Goal: Information Seeking & Learning: Check status

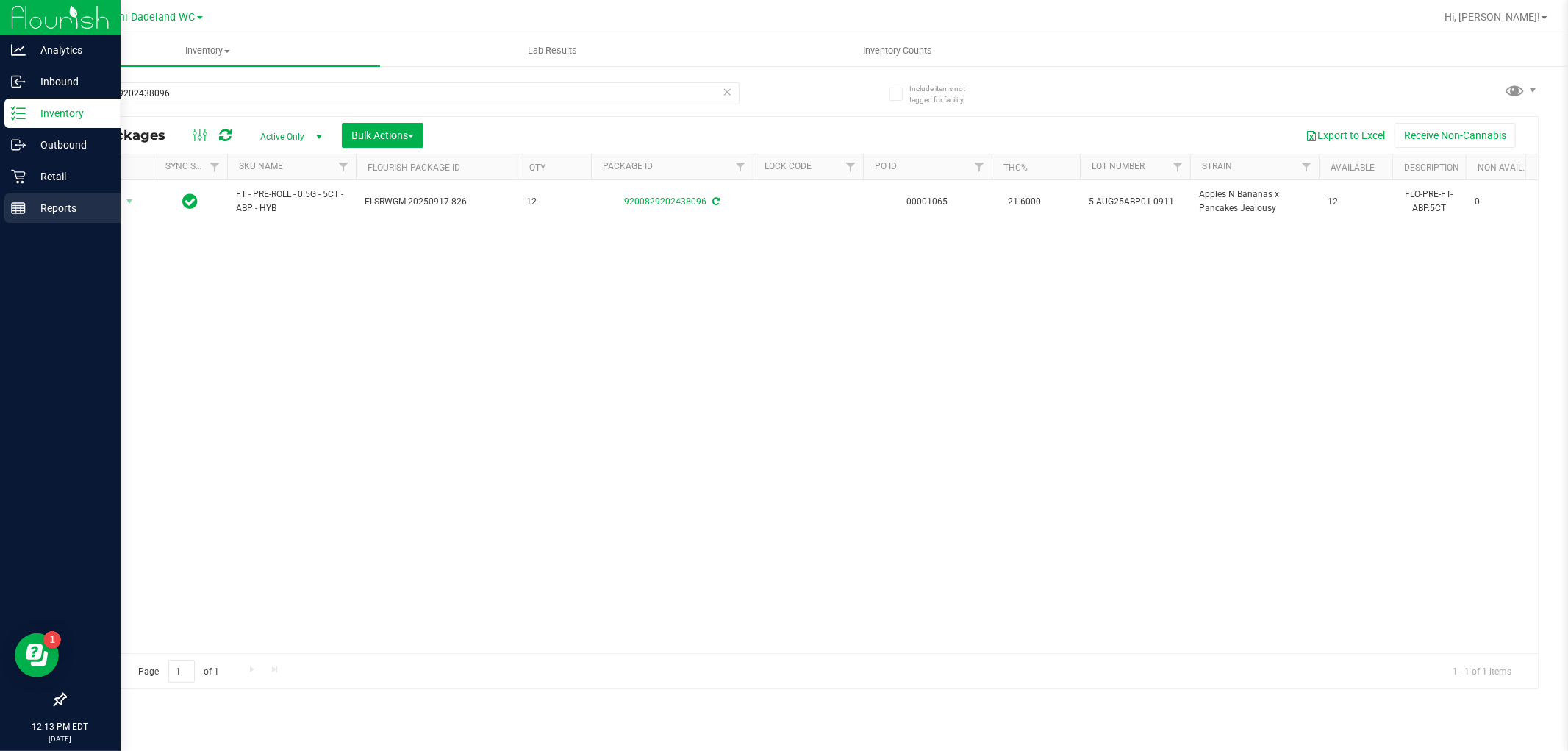
click at [33, 208] on p "Reports" at bounding box center [70, 208] width 88 height 17
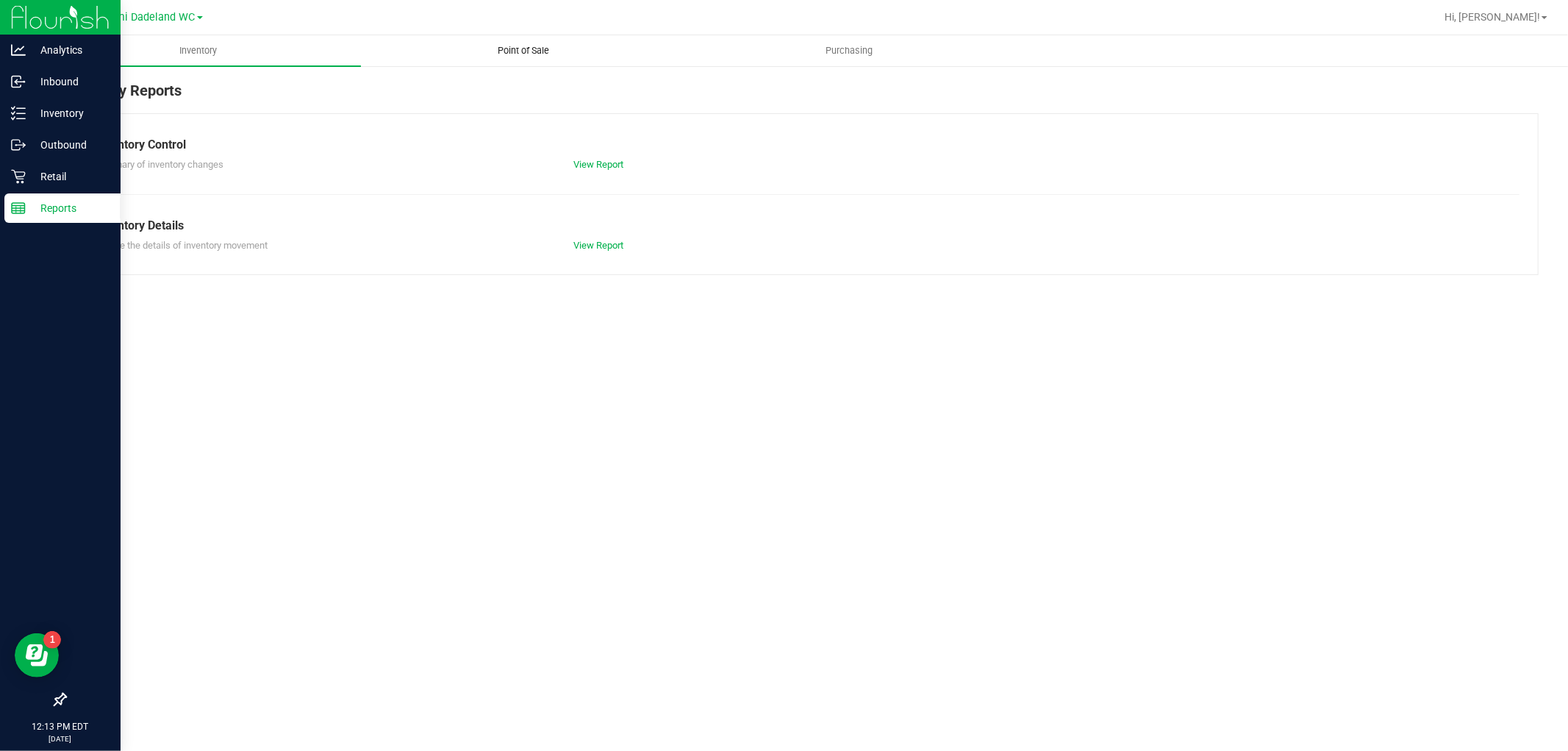
click at [537, 41] on uib-tab-heading "Point of Sale" at bounding box center [524, 51] width 324 height 29
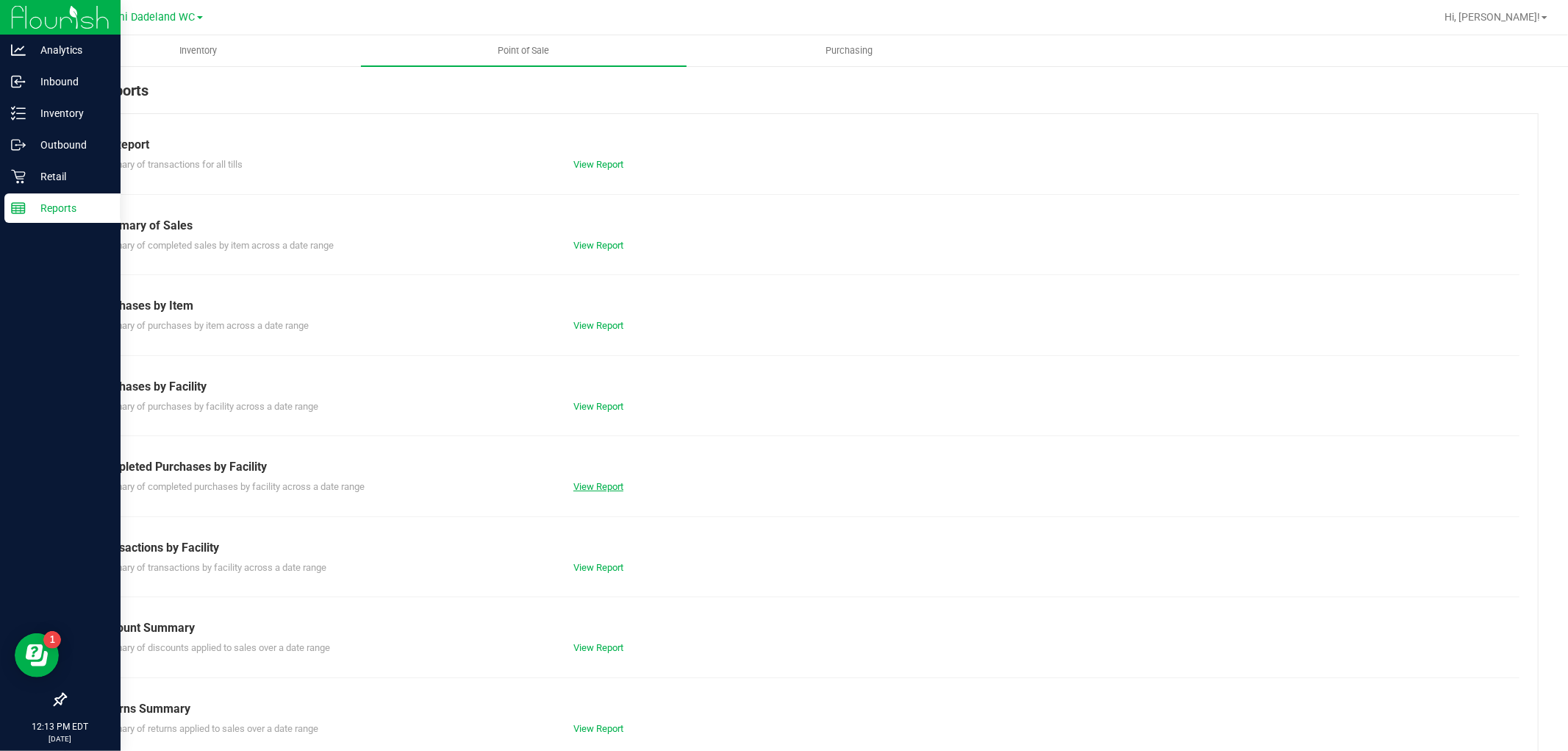
click at [585, 483] on link "View Report" at bounding box center [598, 486] width 50 height 11
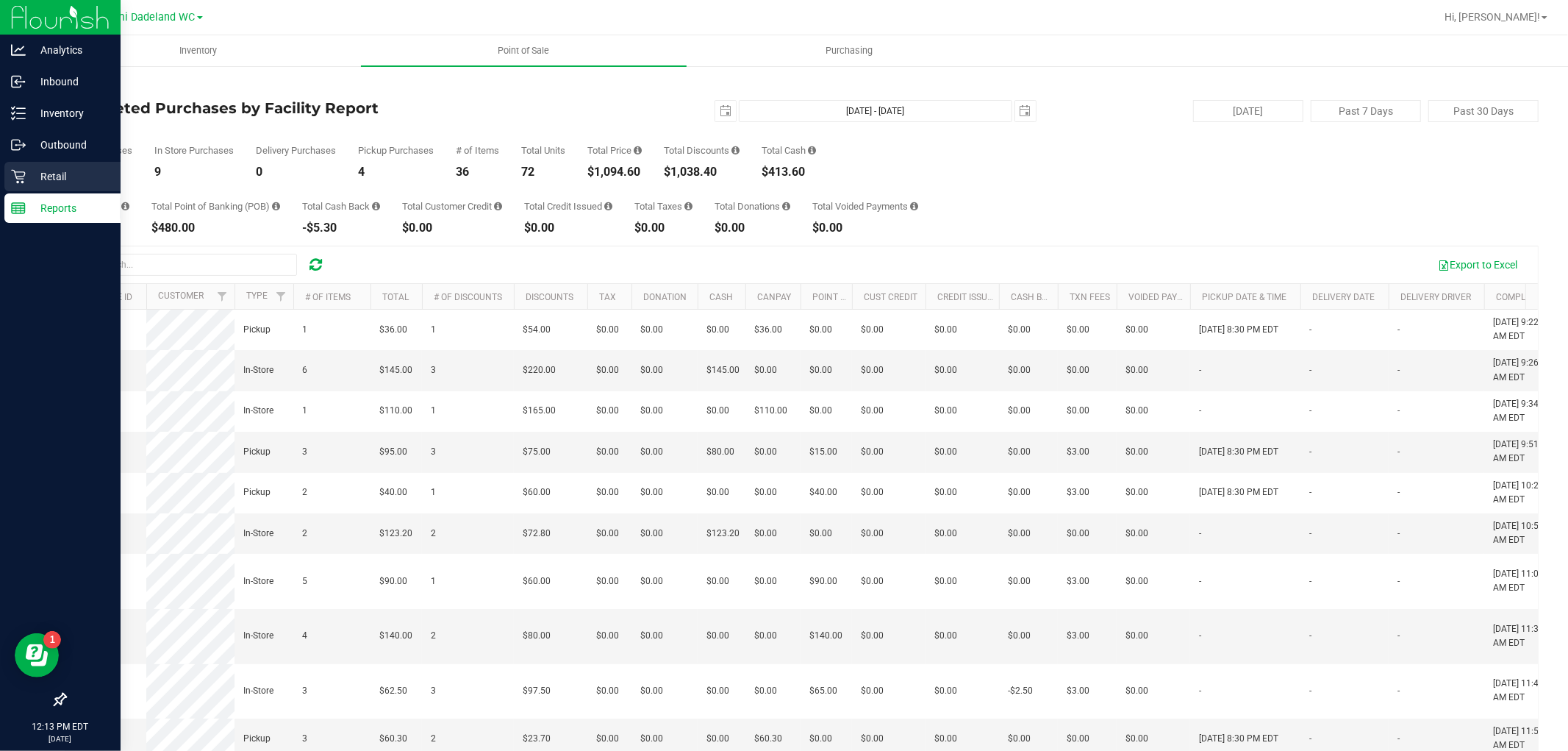
click at [38, 170] on p "Retail" at bounding box center [70, 176] width 88 height 17
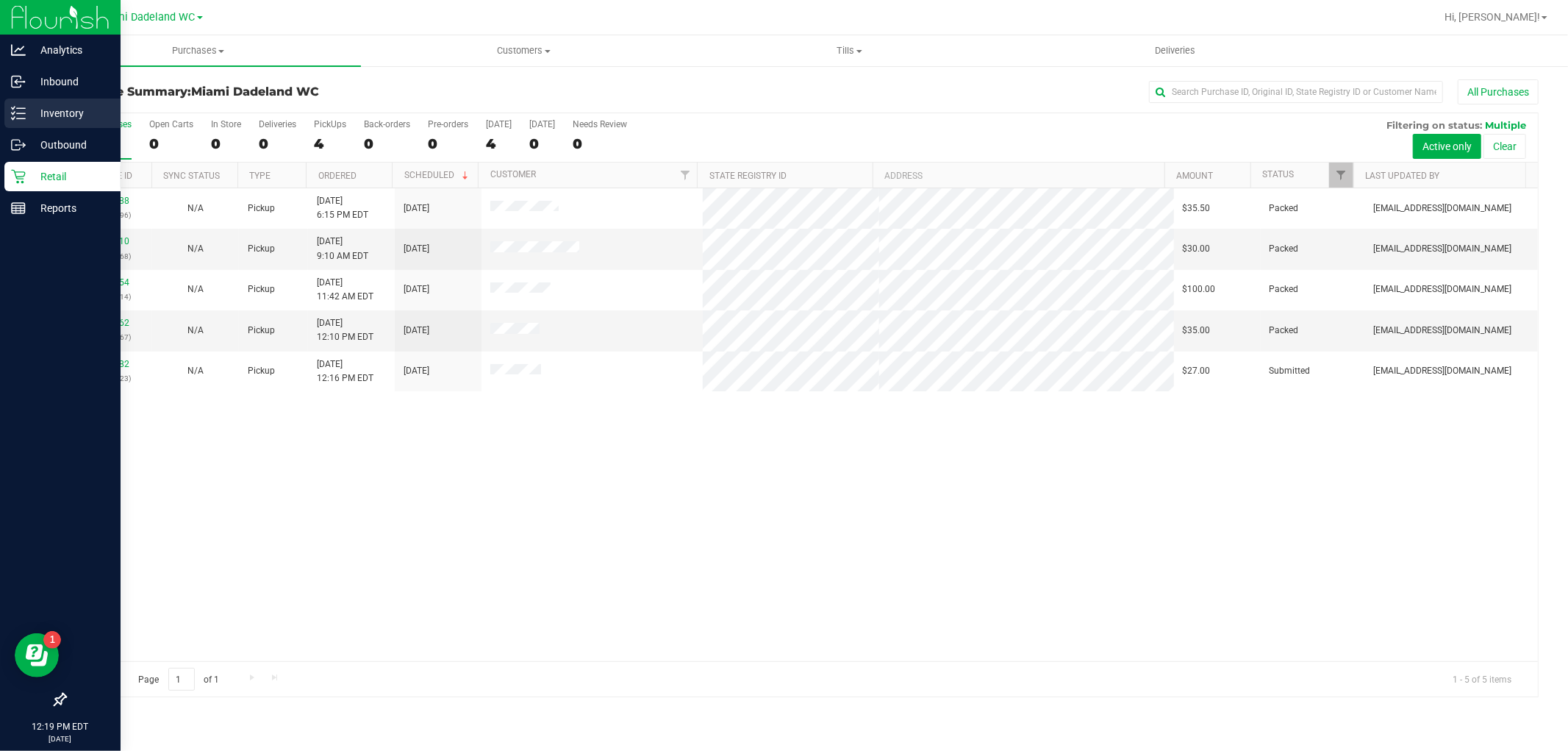
click at [85, 108] on p "Inventory" at bounding box center [70, 113] width 88 height 17
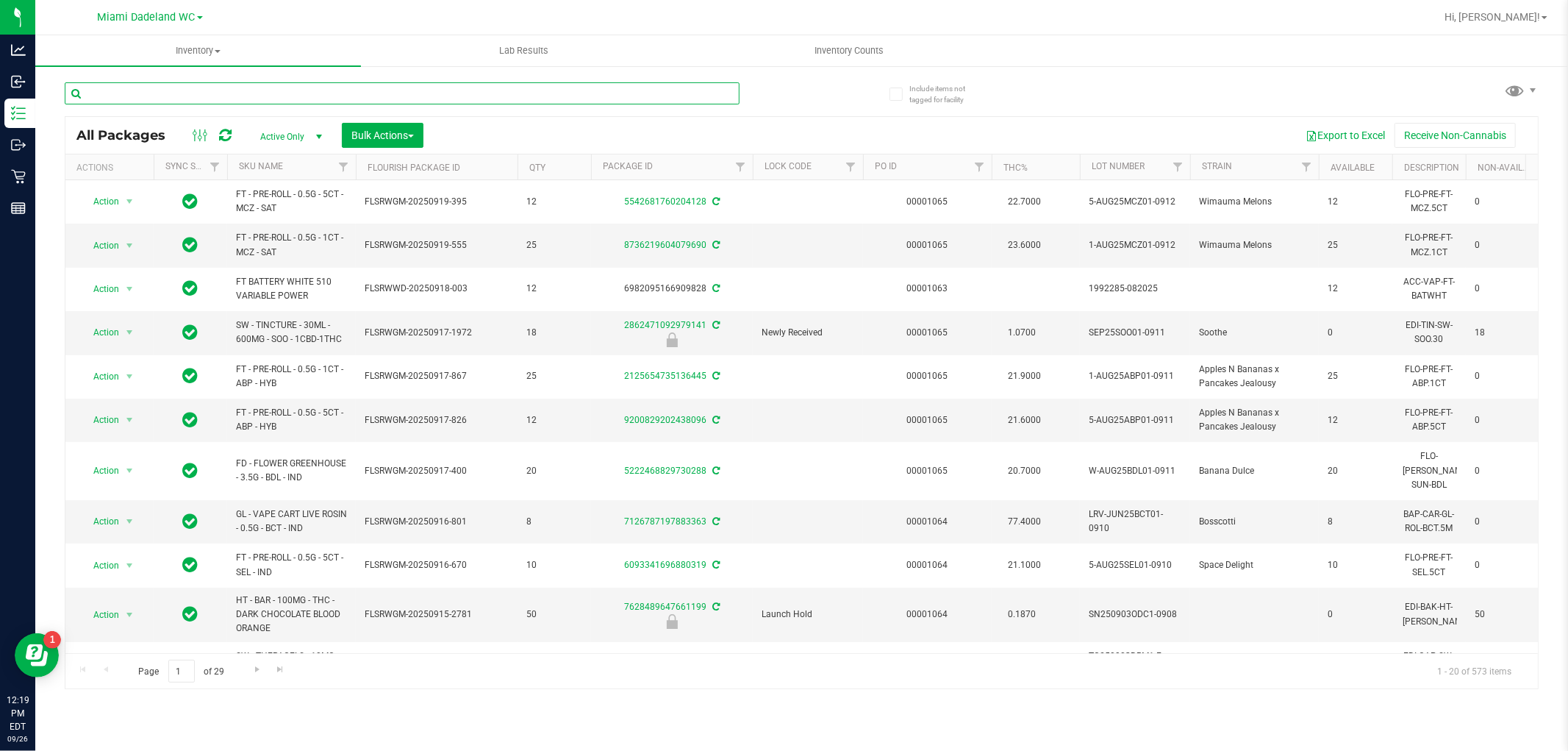
click at [177, 96] on input "text" at bounding box center [402, 94] width 675 height 22
click at [329, 89] on input "text" at bounding box center [402, 94] width 675 height 22
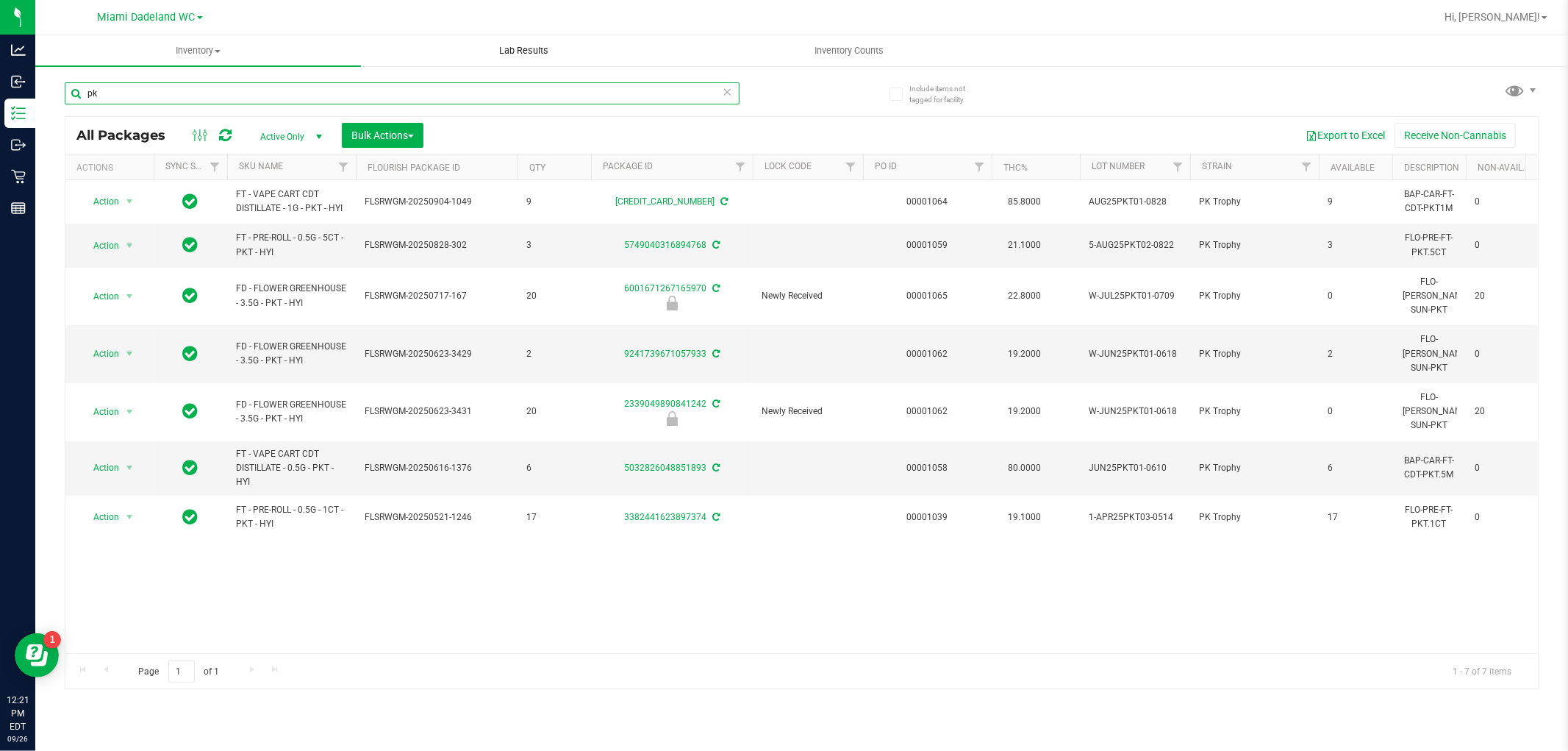
type input "p"
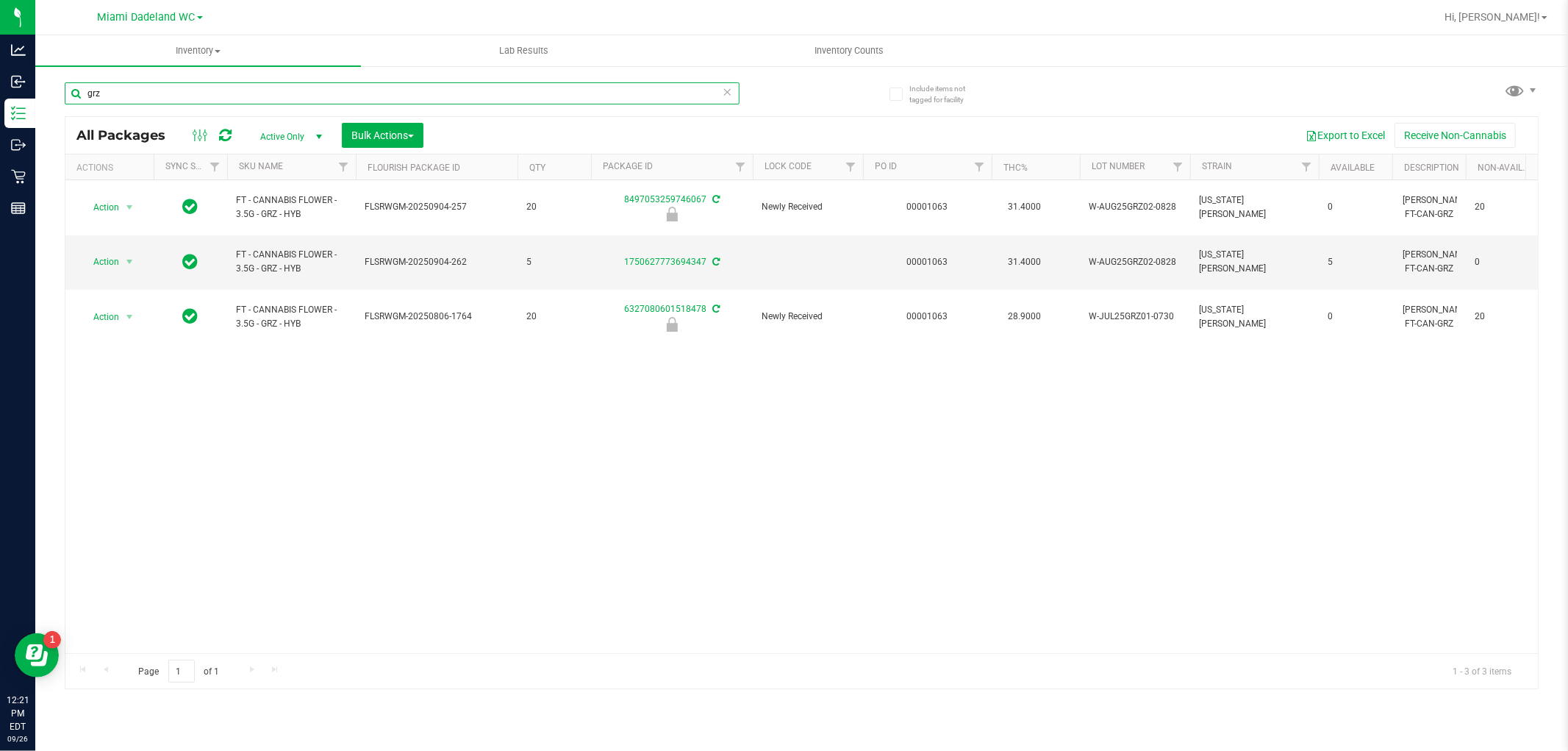
click at [312, 90] on input "grz" at bounding box center [402, 94] width 675 height 22
type input "g"
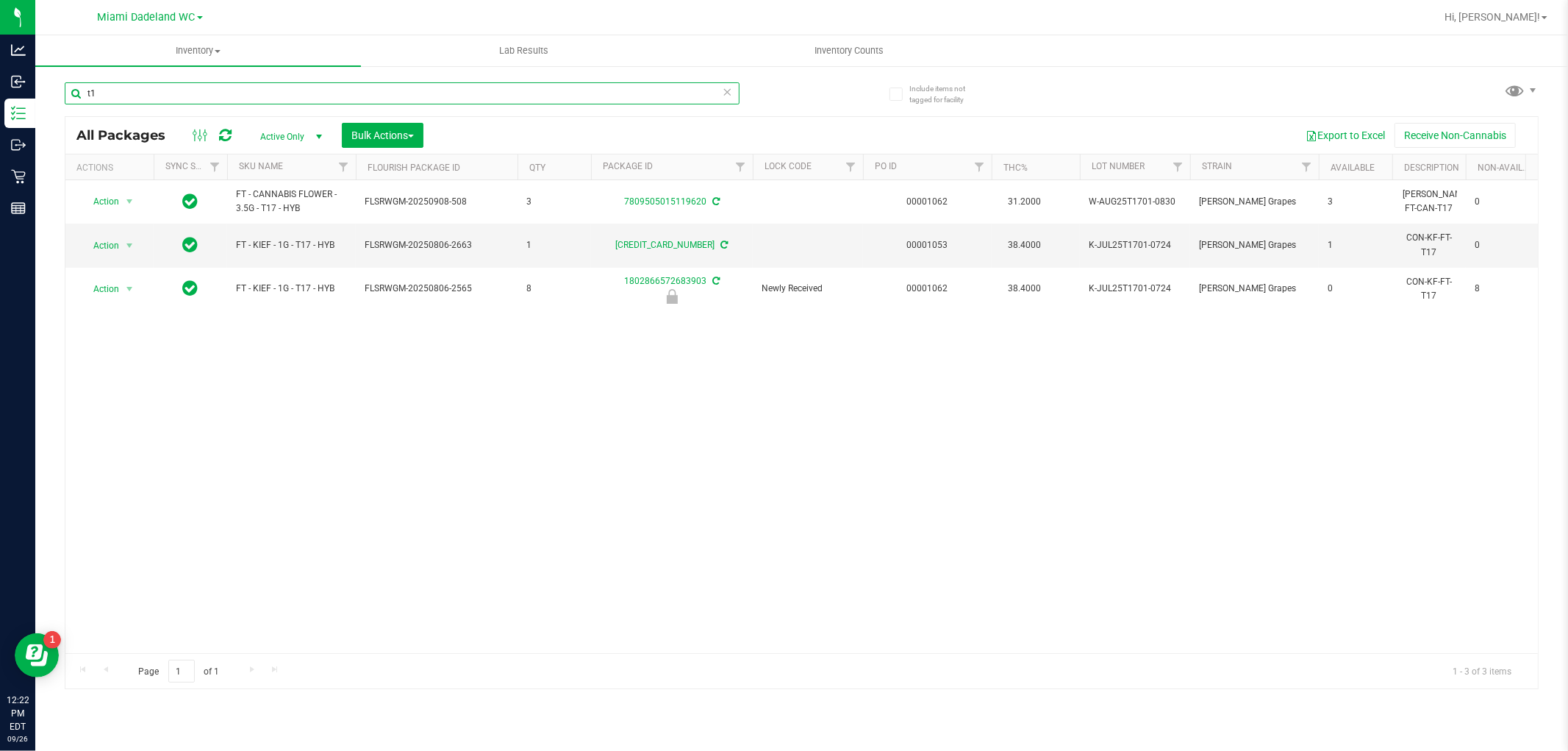
type input "t"
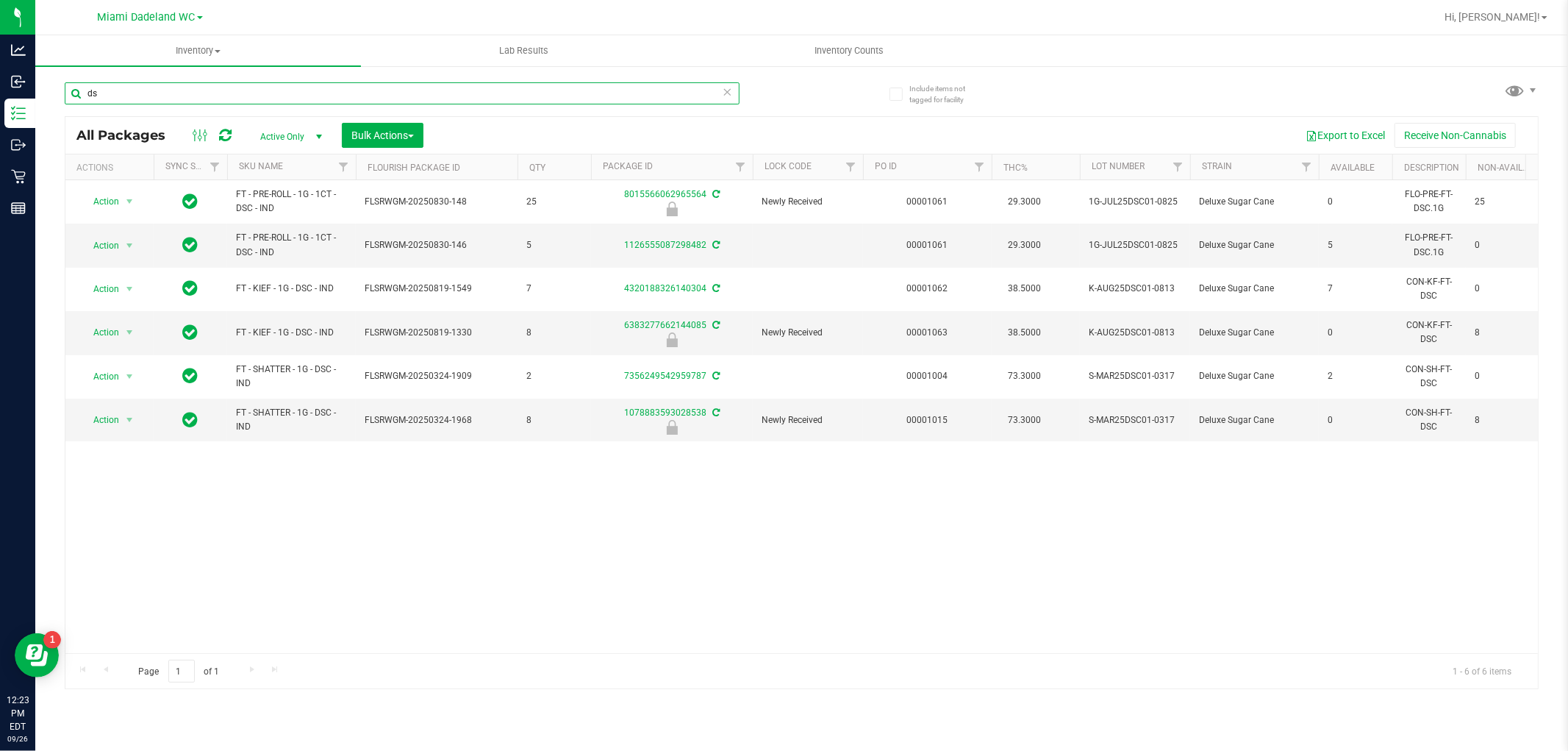
type input "d"
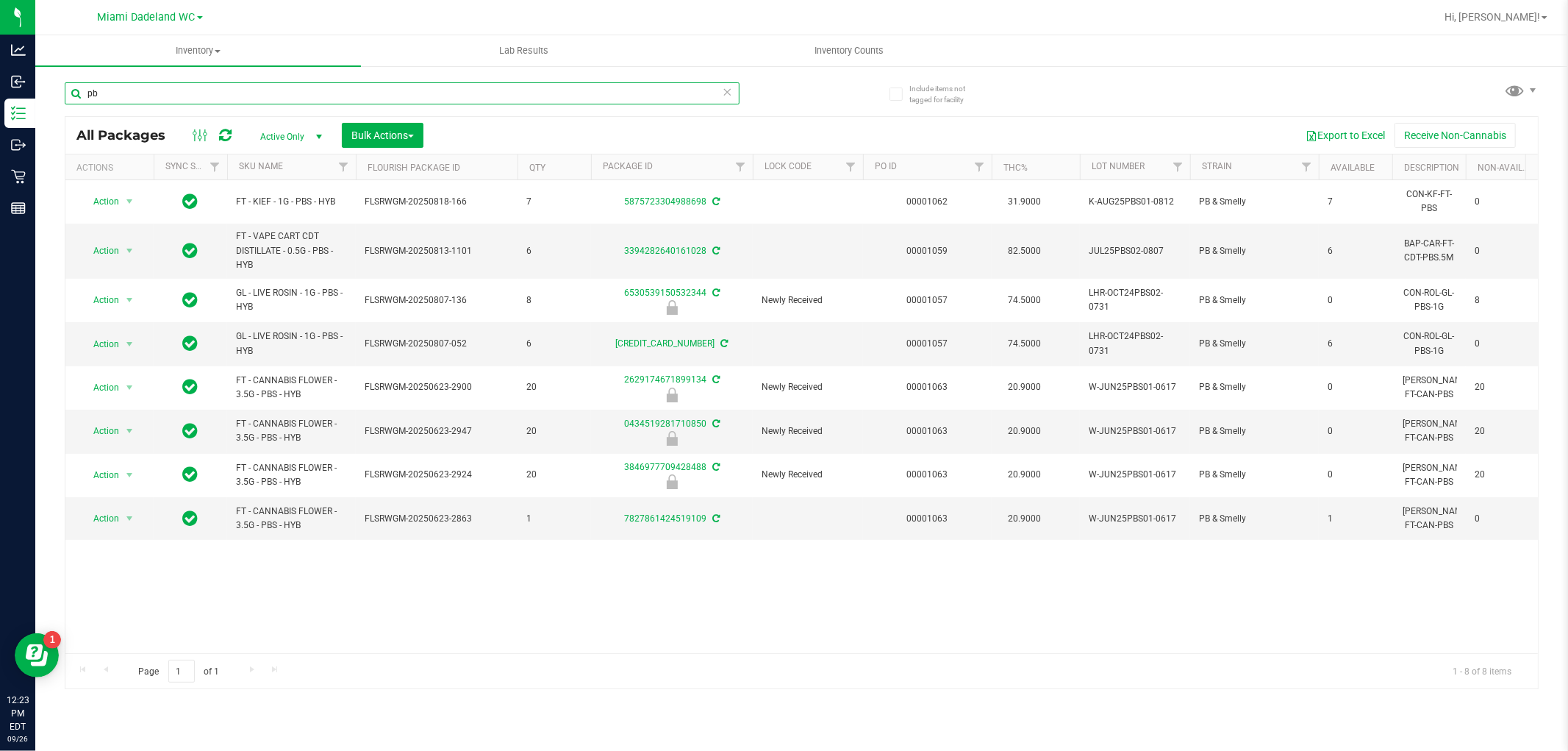
type input "p"
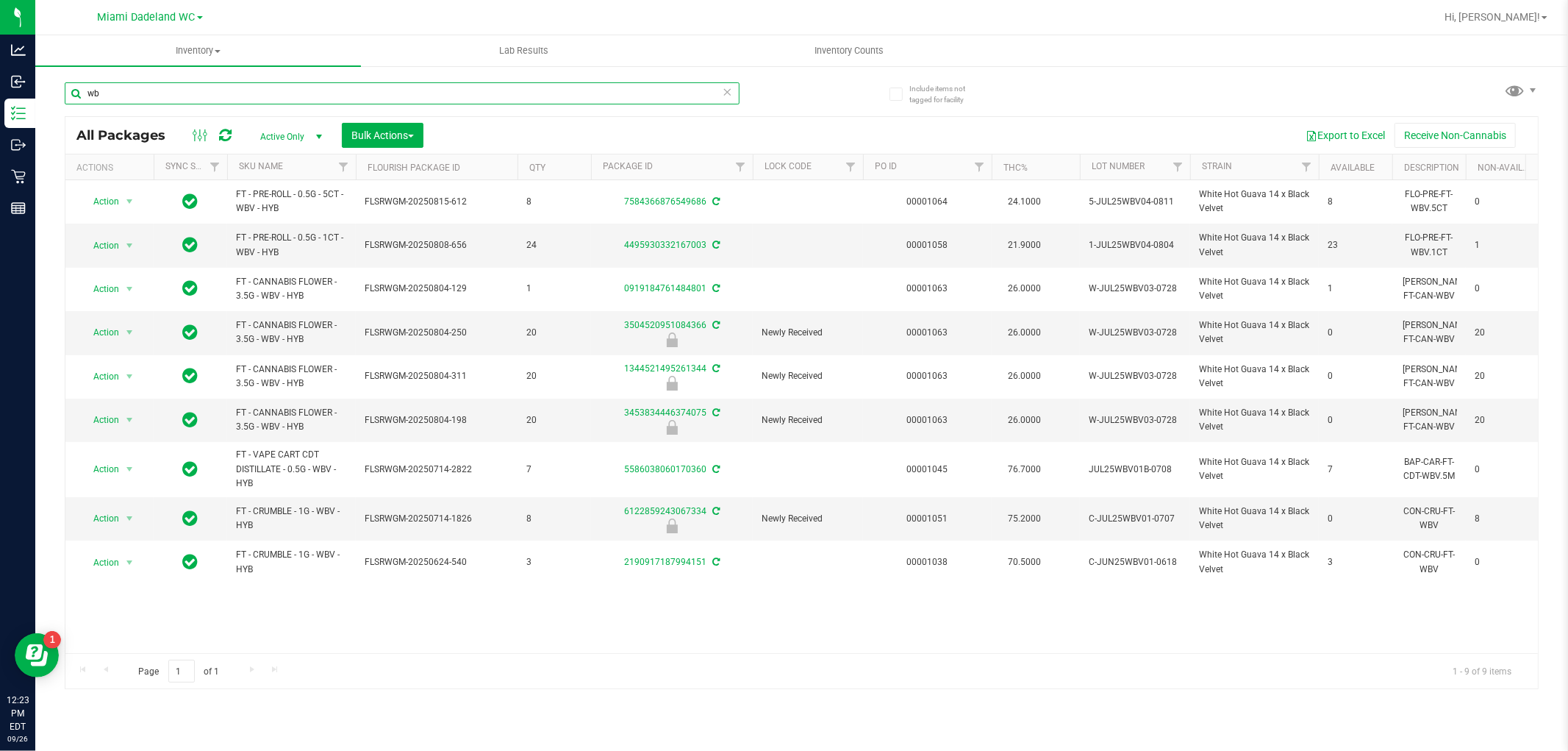
type input "w"
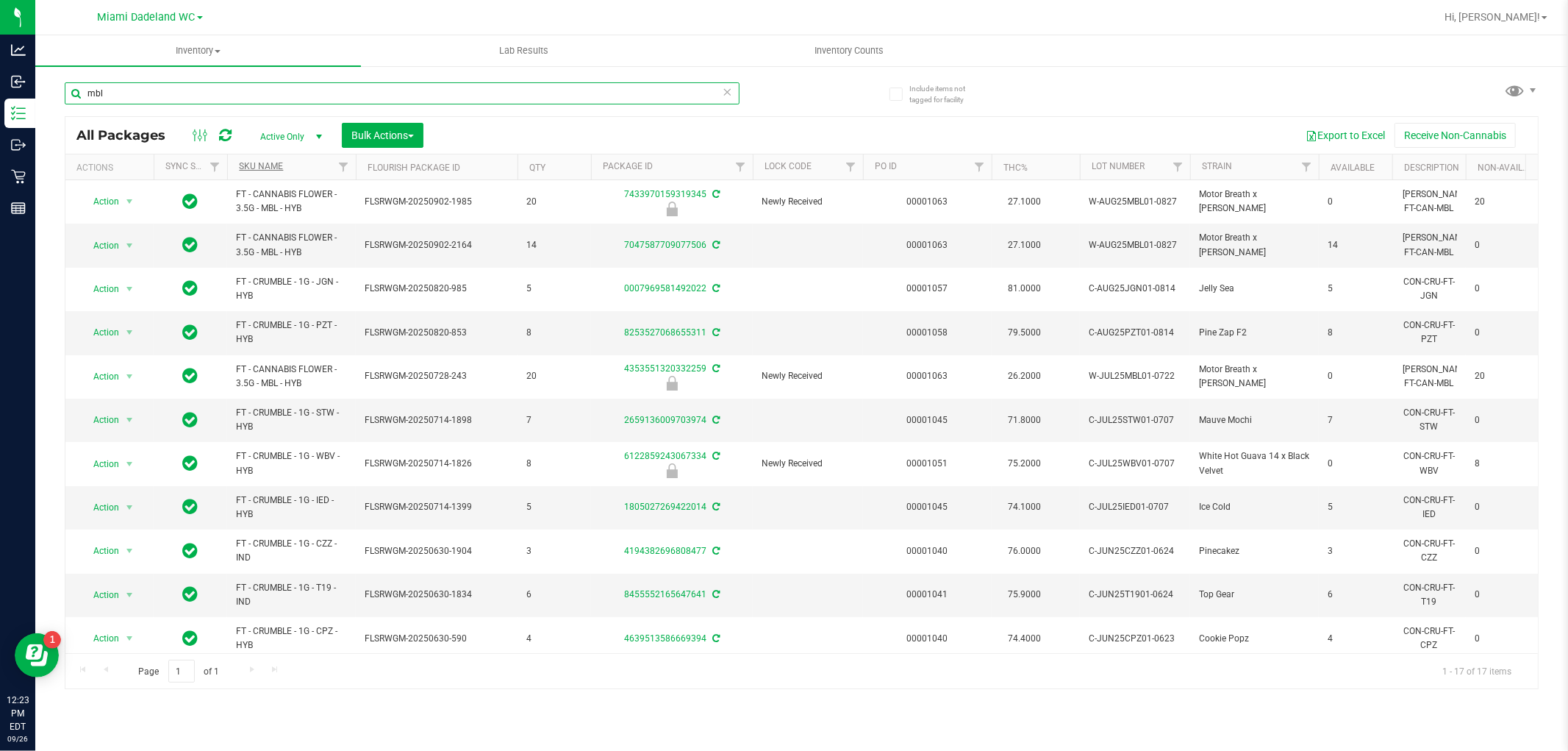
type input "mbl"
click at [275, 166] on link "SKU Name" at bounding box center [261, 165] width 44 height 10
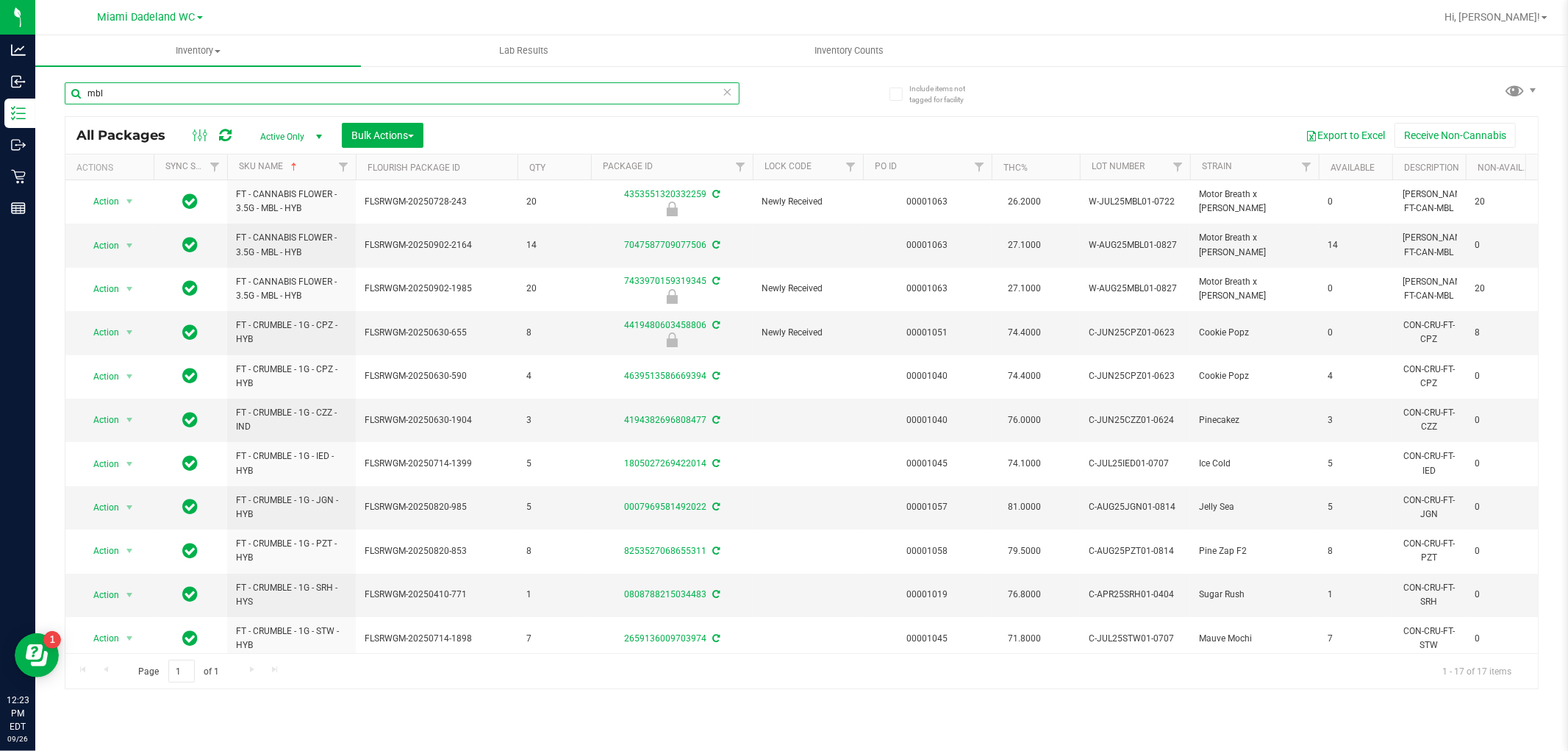
click at [313, 99] on input "mbl" at bounding box center [402, 94] width 675 height 22
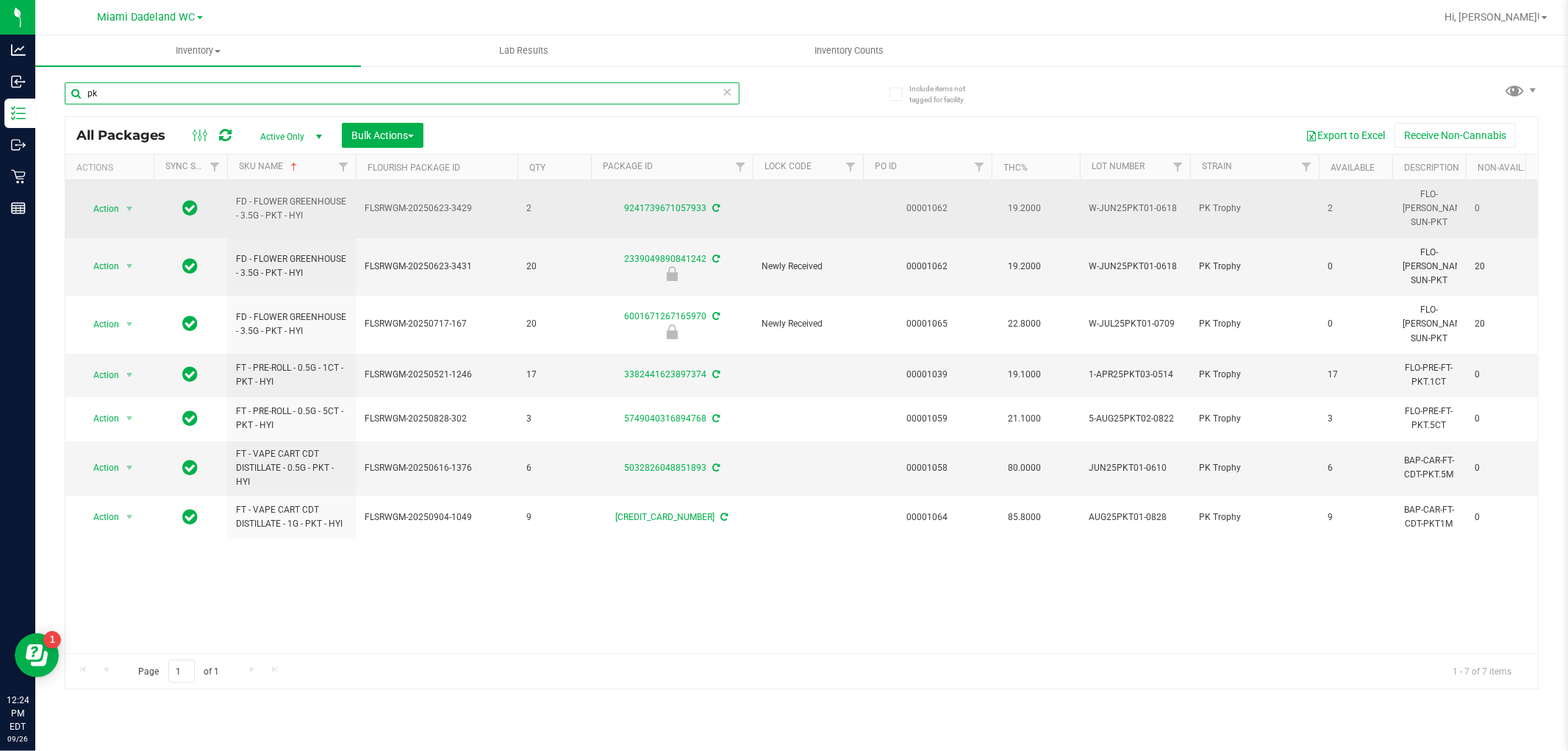
type input "p"
type input "mec"
